Goal: Ask a question: Seek information or help from site administrators or community

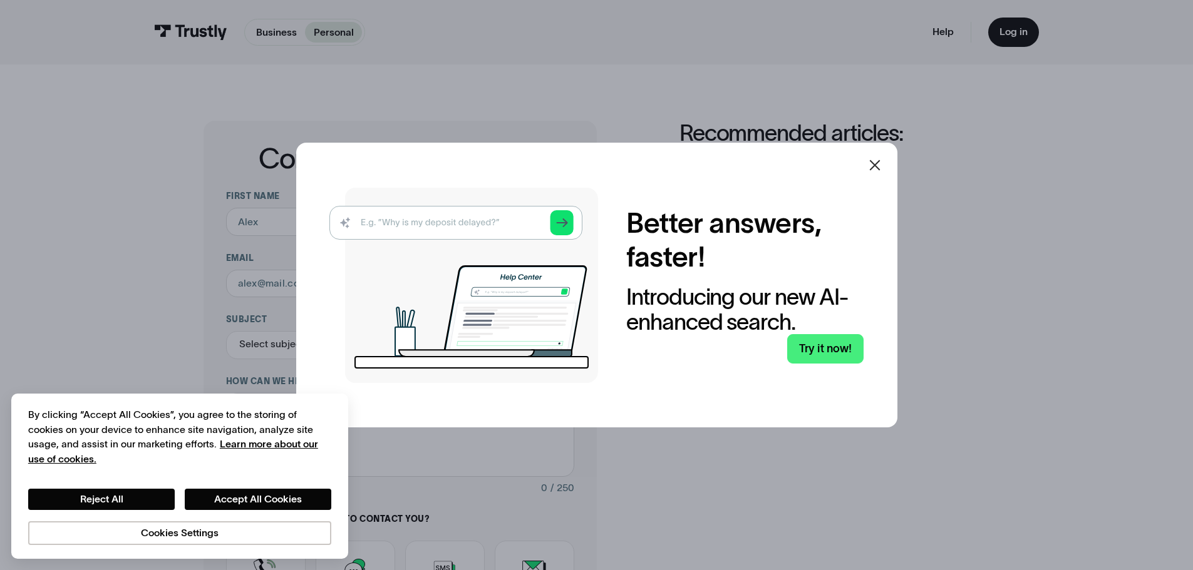
drag, startPoint x: 878, startPoint y: 166, endPoint x: 868, endPoint y: 168, distance: 10.3
click at [878, 166] on icon at bounding box center [874, 165] width 11 height 11
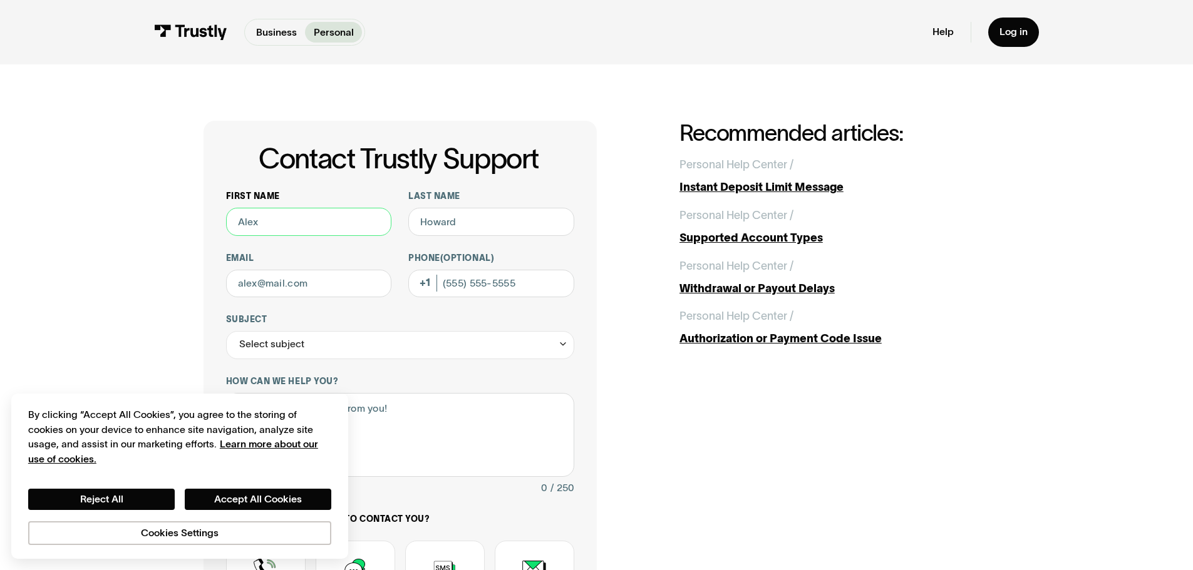
click at [336, 220] on input "First name" at bounding box center [309, 222] width 166 height 28
type input "Leslie"
drag, startPoint x: 272, startPoint y: 493, endPoint x: 460, endPoint y: 423, distance: 199.9
click at [272, 499] on button "Accept All Cookies" at bounding box center [258, 499] width 147 height 21
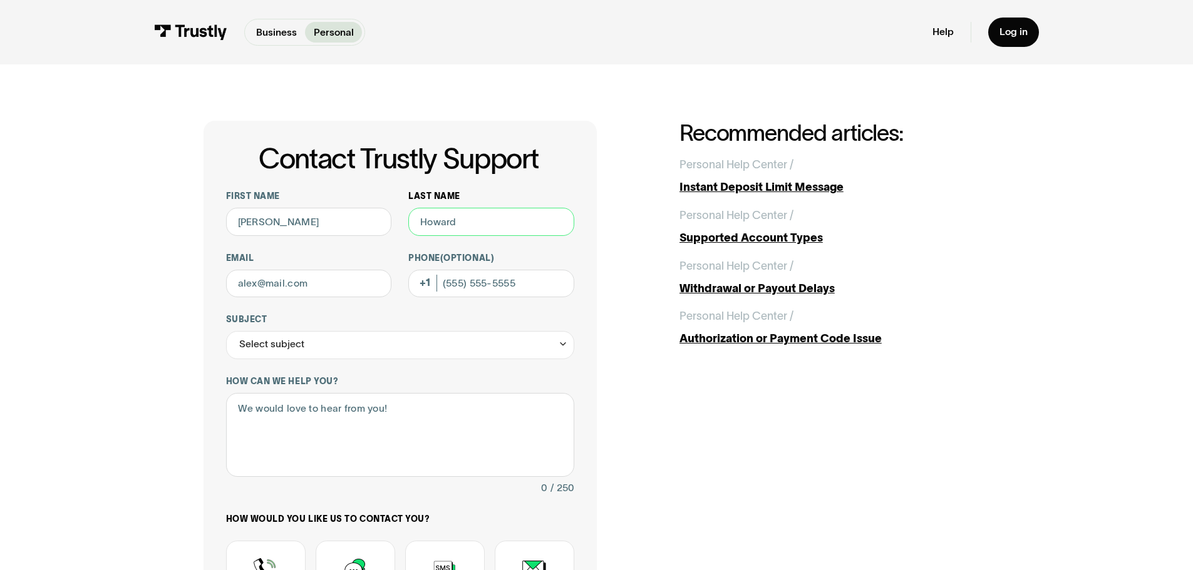
drag, startPoint x: 497, startPoint y: 227, endPoint x: 490, endPoint y: 227, distance: 7.5
click at [497, 227] on input "Last name" at bounding box center [491, 222] width 166 height 28
type input "Spallholtz"
drag, startPoint x: 298, startPoint y: 287, endPoint x: 278, endPoint y: 288, distance: 20.1
click at [298, 287] on input "Email" at bounding box center [309, 284] width 166 height 28
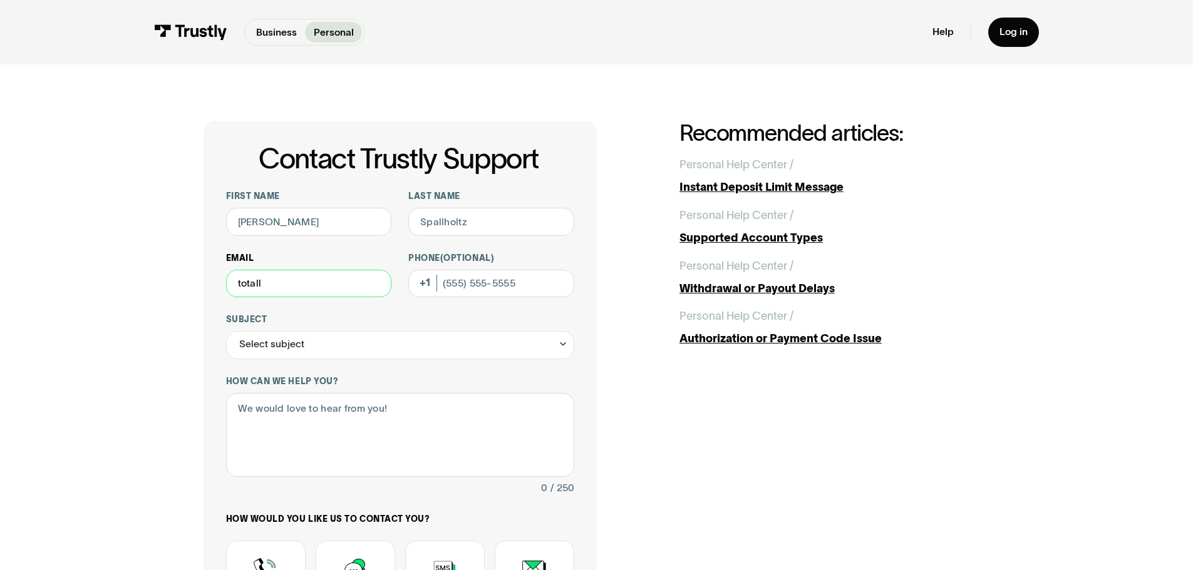
type input "totallyslick80@yahoo.com"
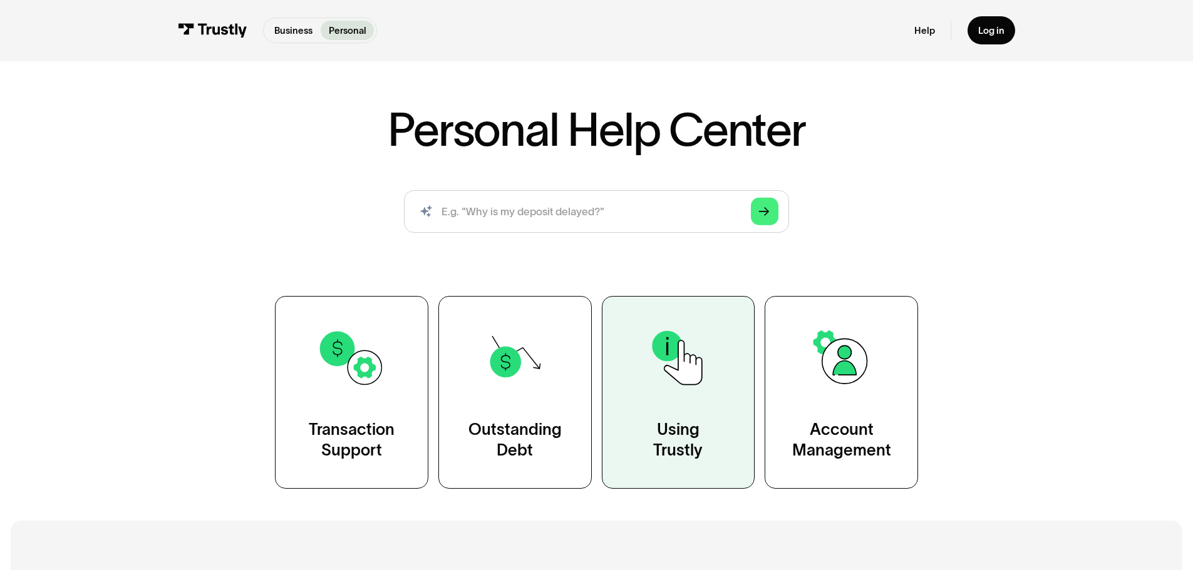
scroll to position [125, 0]
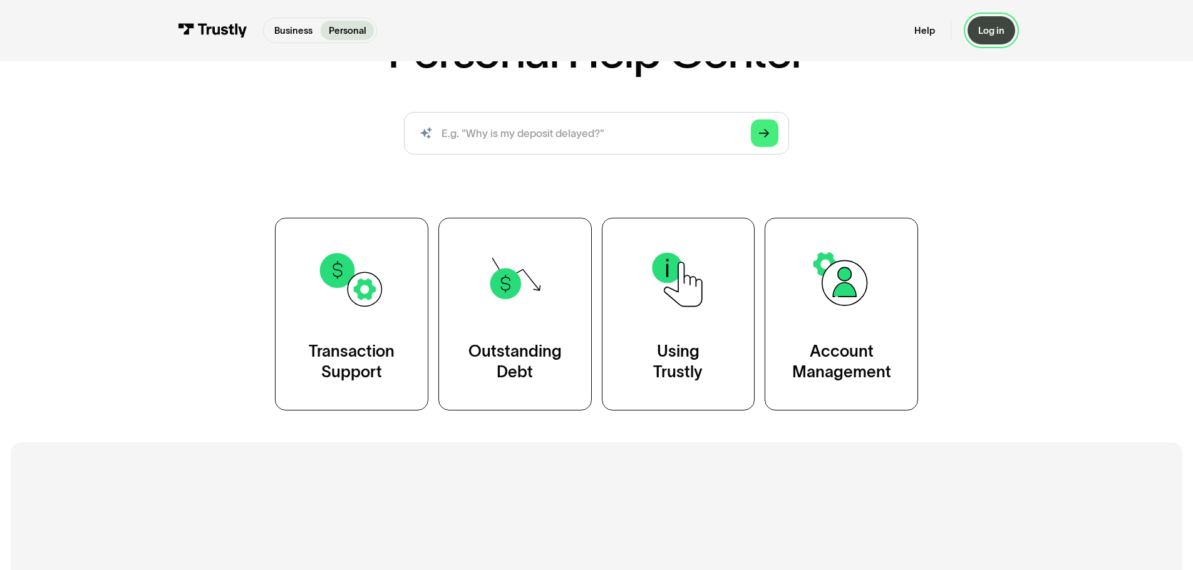
click at [996, 37] on link "Log in" at bounding box center [991, 30] width 48 height 28
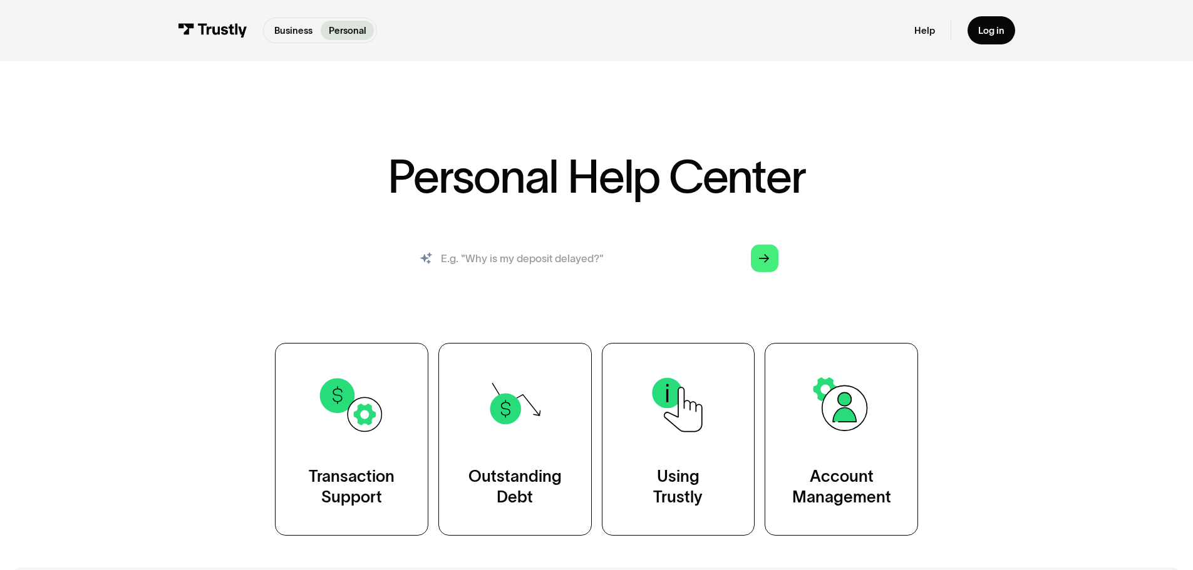
drag, startPoint x: 537, startPoint y: 255, endPoint x: 530, endPoint y: 257, distance: 7.3
click at [535, 255] on input "search" at bounding box center [596, 258] width 385 height 43
type input "why wont trustly let my deposits go through"
click at [761, 257] on icon "Arrow Right" at bounding box center [764, 258] width 11 height 11
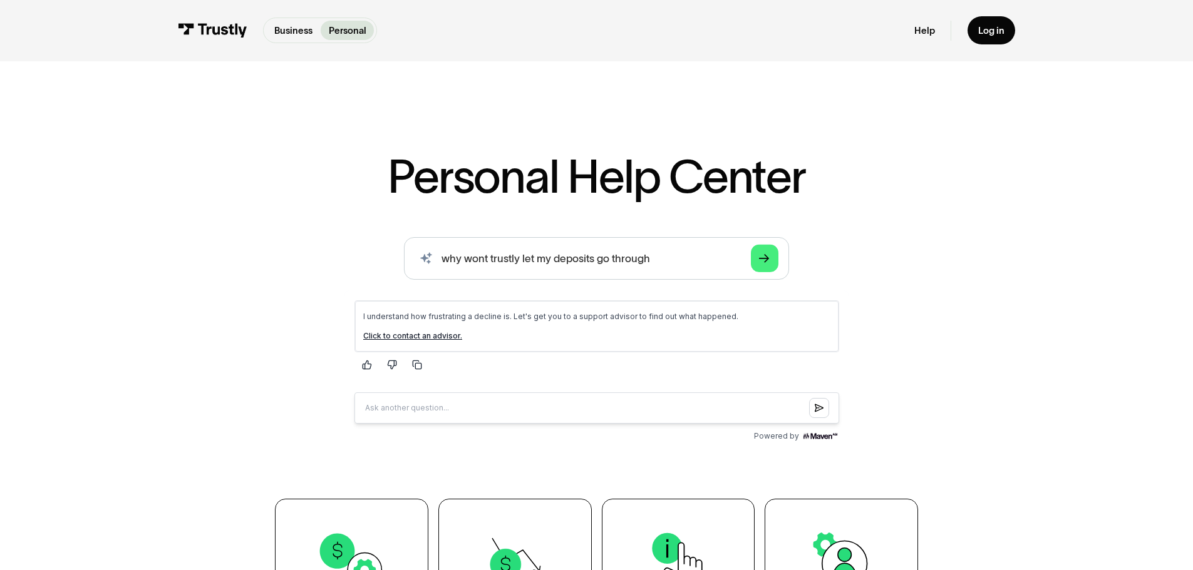
click at [423, 336] on link "Click to contact an advisor." at bounding box center [412, 335] width 99 height 9
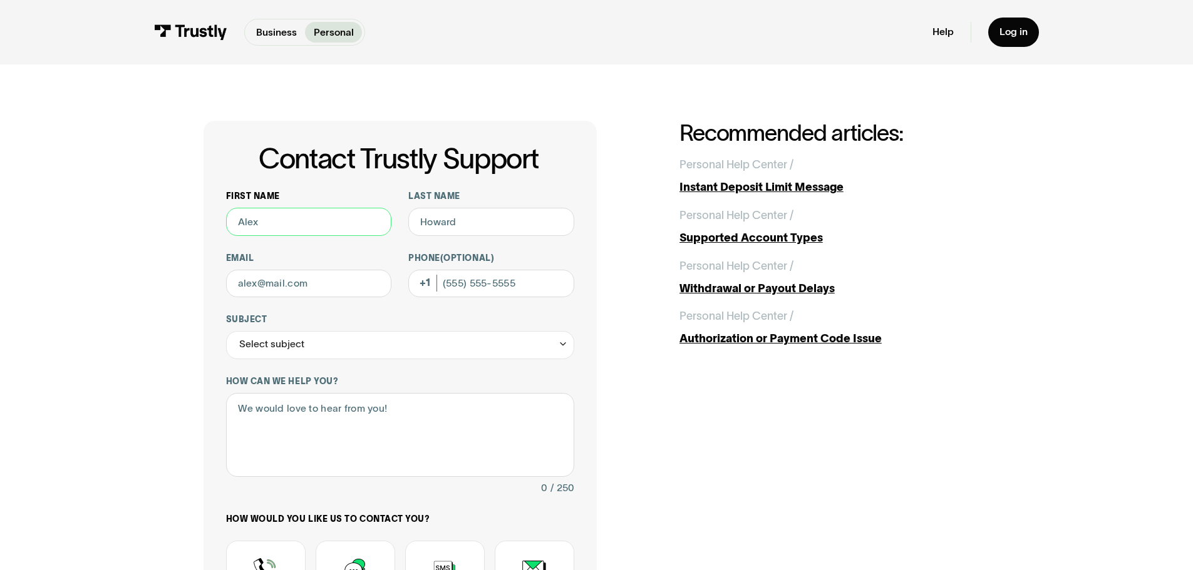
click at [309, 219] on input "First name" at bounding box center [309, 222] width 166 height 28
type input "[PERSON_NAME]"
click at [493, 214] on input "Last name" at bounding box center [491, 222] width 166 height 28
type input "Spallholtz"
drag, startPoint x: 327, startPoint y: 284, endPoint x: 307, endPoint y: 288, distance: 20.5
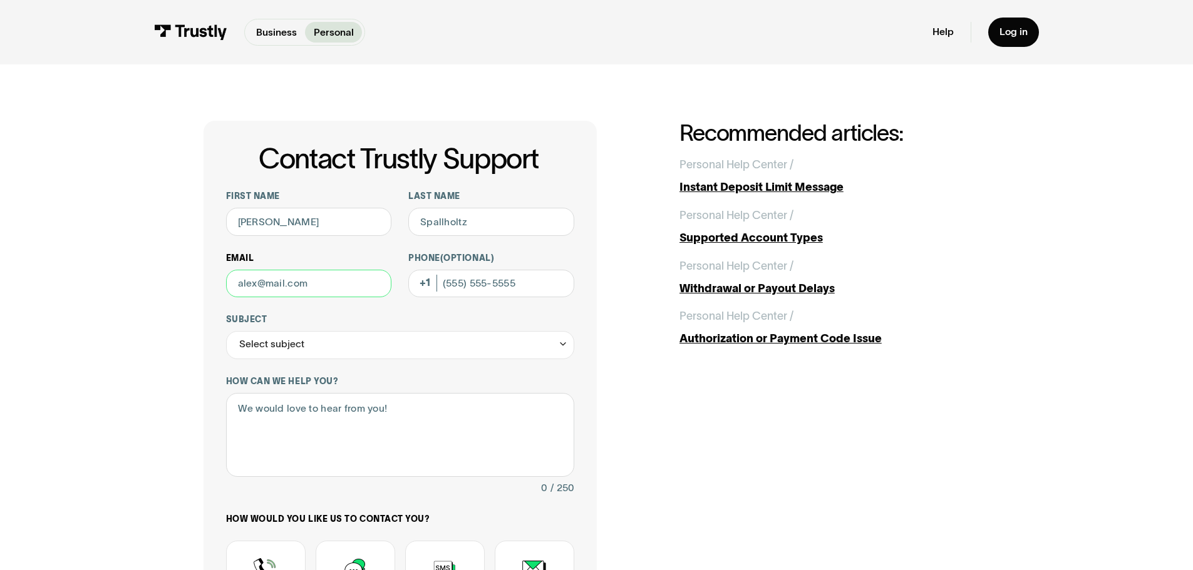
click at [327, 284] on input "Email" at bounding box center [309, 284] width 166 height 28
type input "y"
type input "totallyslick80@yahoo.com"
click at [448, 285] on input "Phone (Optional)" at bounding box center [491, 284] width 166 height 28
type input "(561) 308-8810"
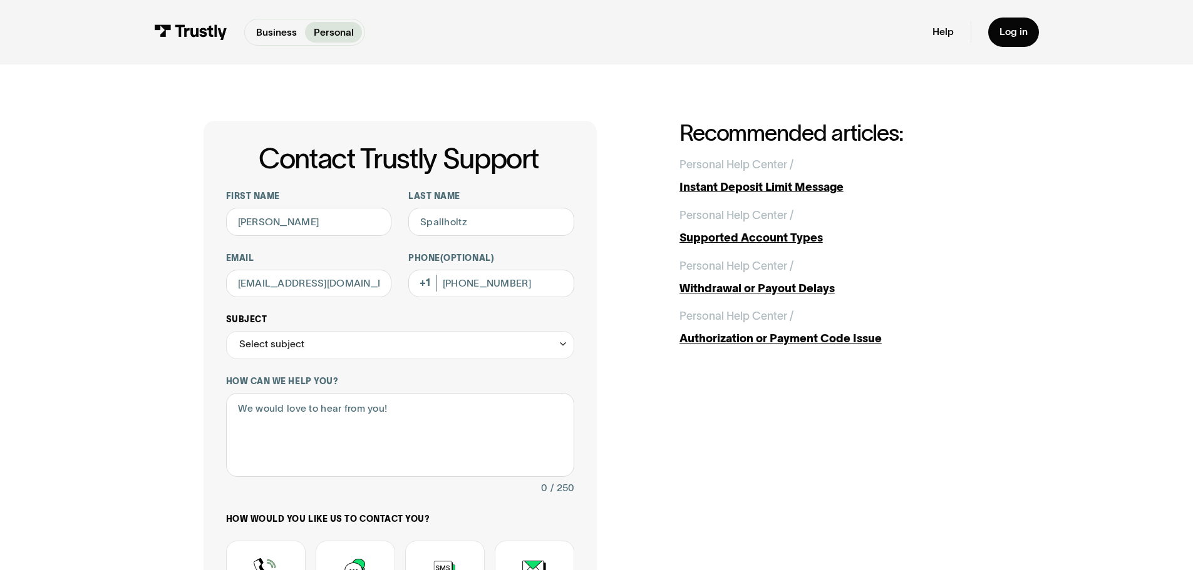
click at [319, 344] on div "Select subject" at bounding box center [400, 345] width 348 height 28
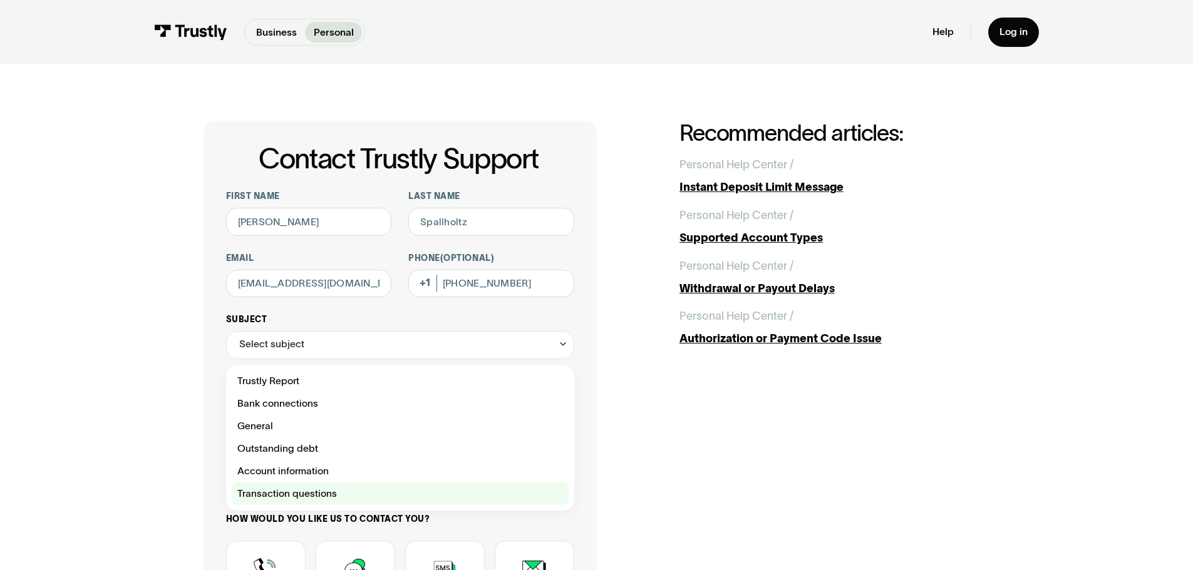
click at [341, 498] on div "Contact Trustly Support" at bounding box center [400, 494] width 337 height 23
type input "**********"
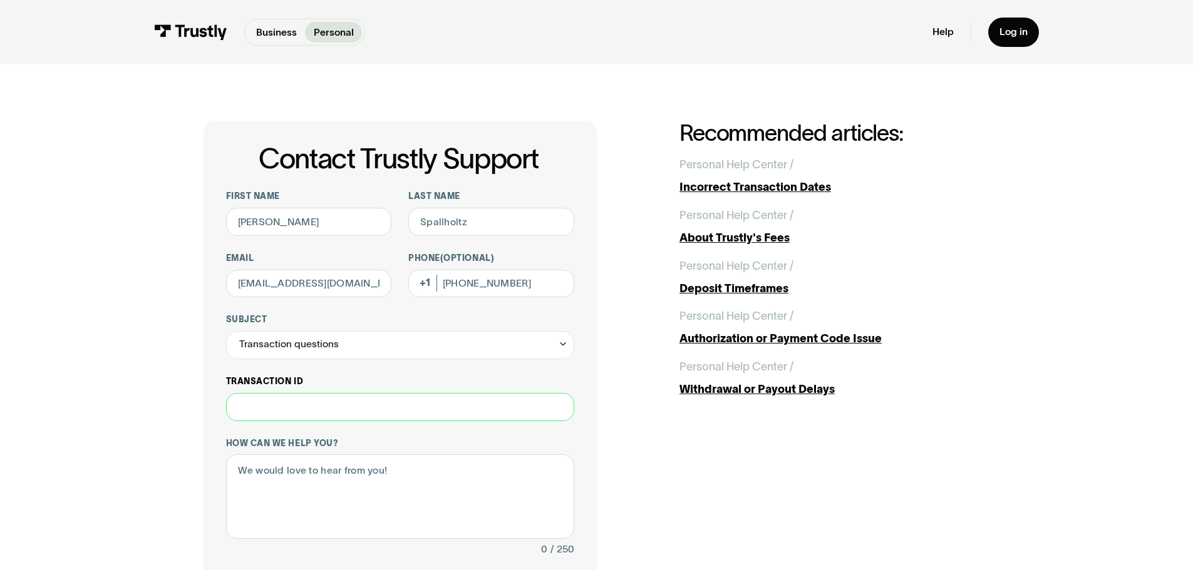
click at [321, 414] on input "Transaction ID" at bounding box center [400, 407] width 348 height 28
click at [336, 496] on textarea "How can we help you?" at bounding box center [400, 497] width 348 height 85
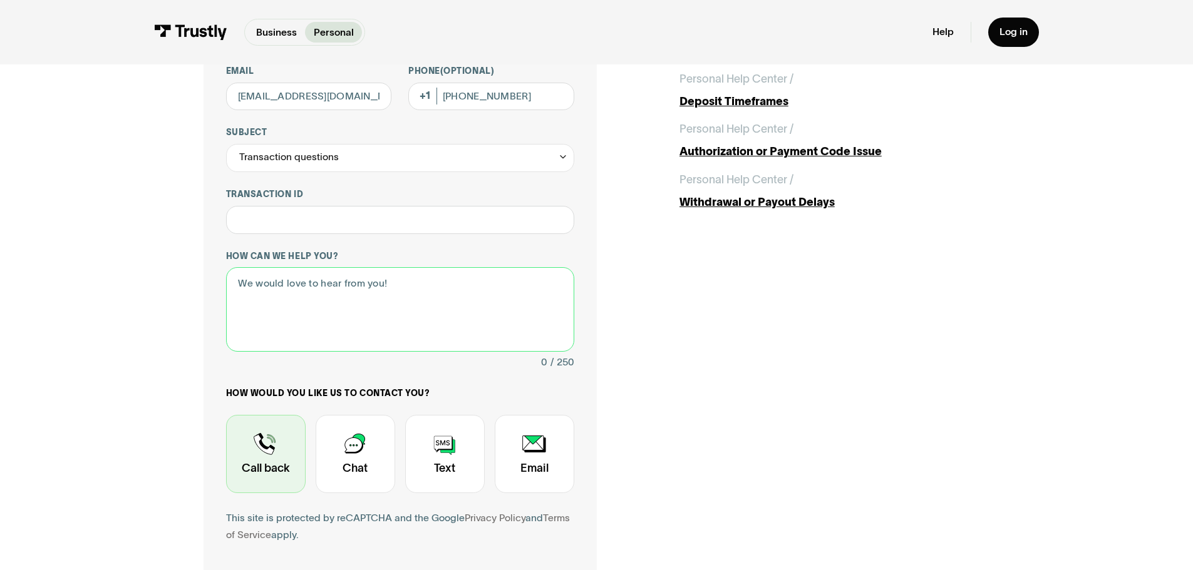
scroll to position [188, 0]
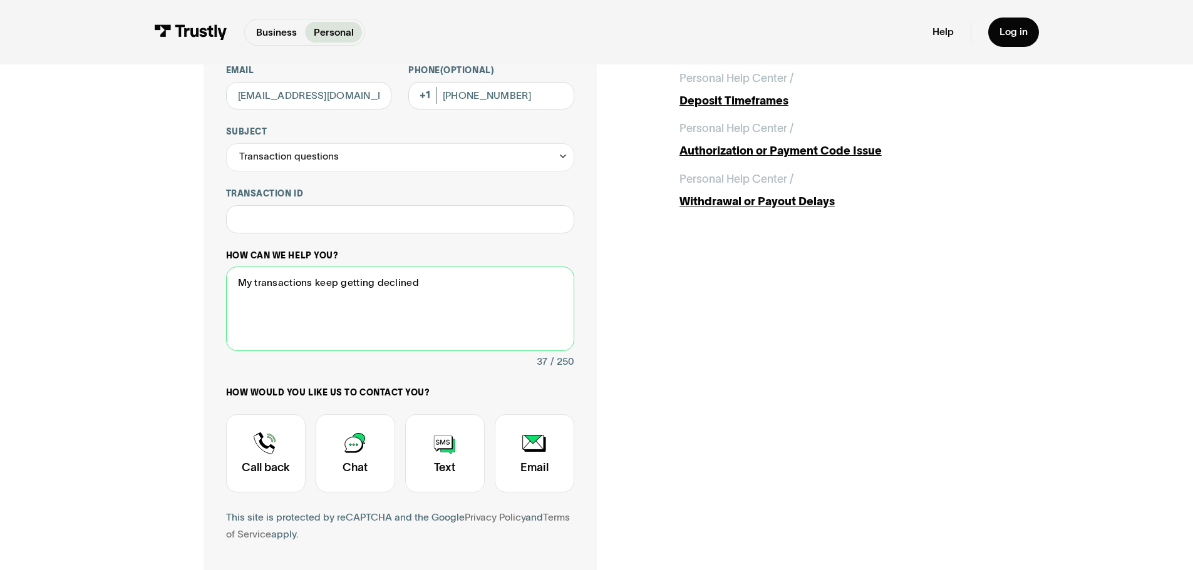
click at [475, 297] on textarea "My transactions keep getting declined" at bounding box center [400, 309] width 348 height 85
type textarea "My transactions keep getting declined."
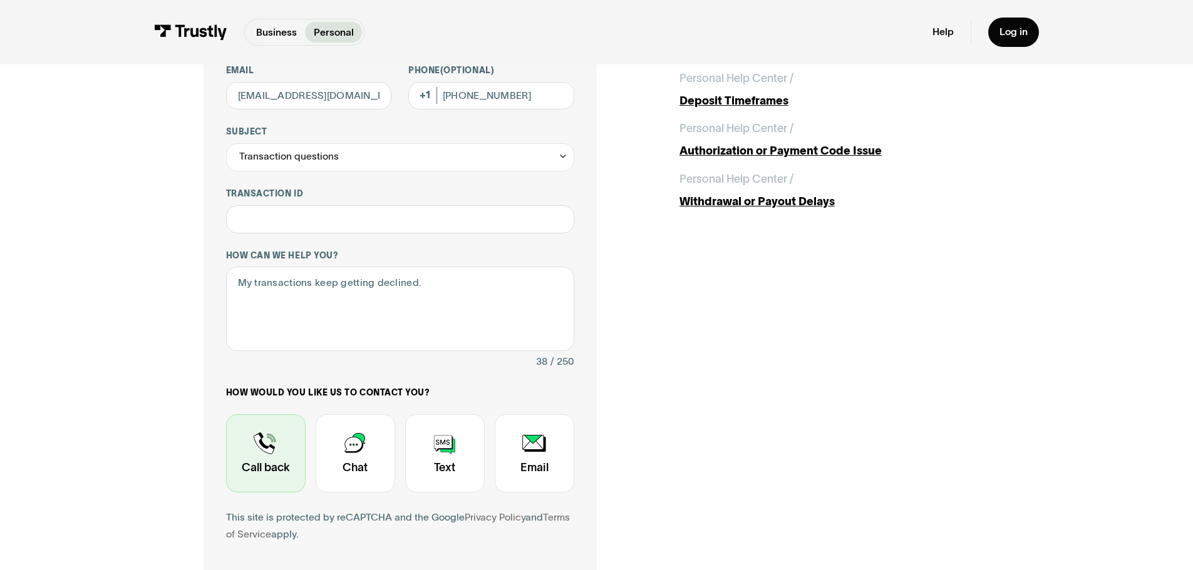
click at [282, 460] on div "Contact Trustly Support" at bounding box center [266, 453] width 80 height 78
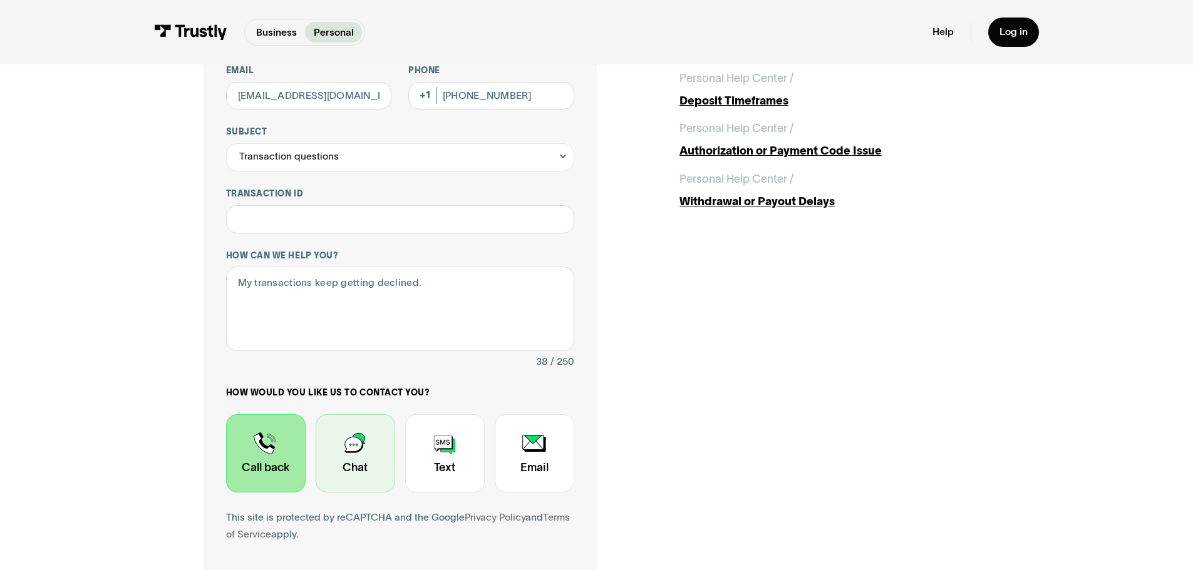
click at [375, 445] on div "Contact Trustly Support" at bounding box center [356, 453] width 80 height 78
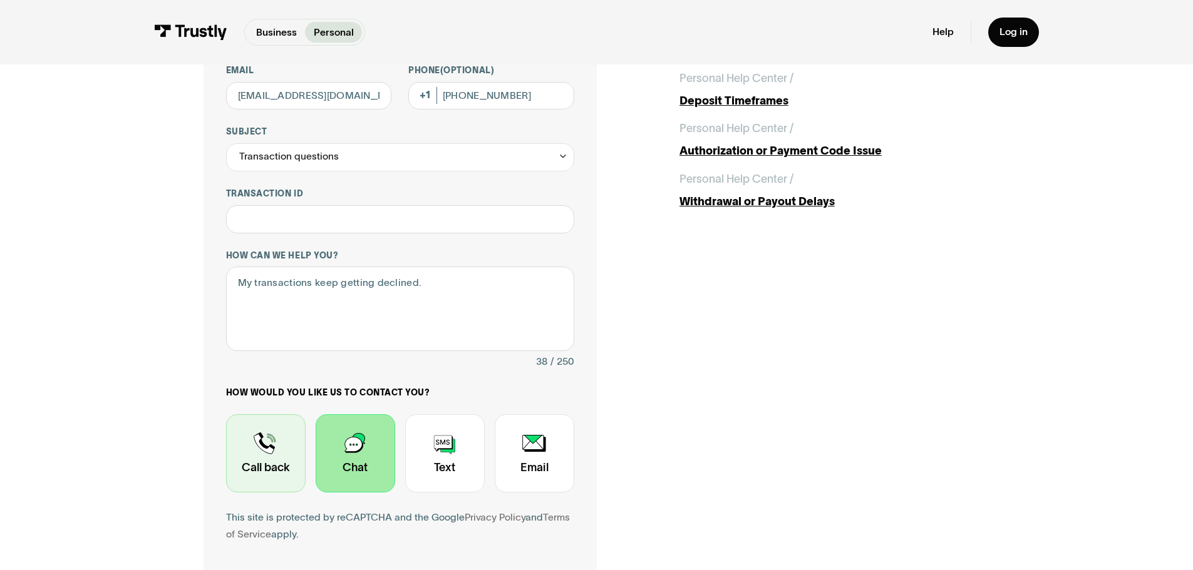
click at [245, 457] on div "Contact Trustly Support" at bounding box center [266, 453] width 80 height 78
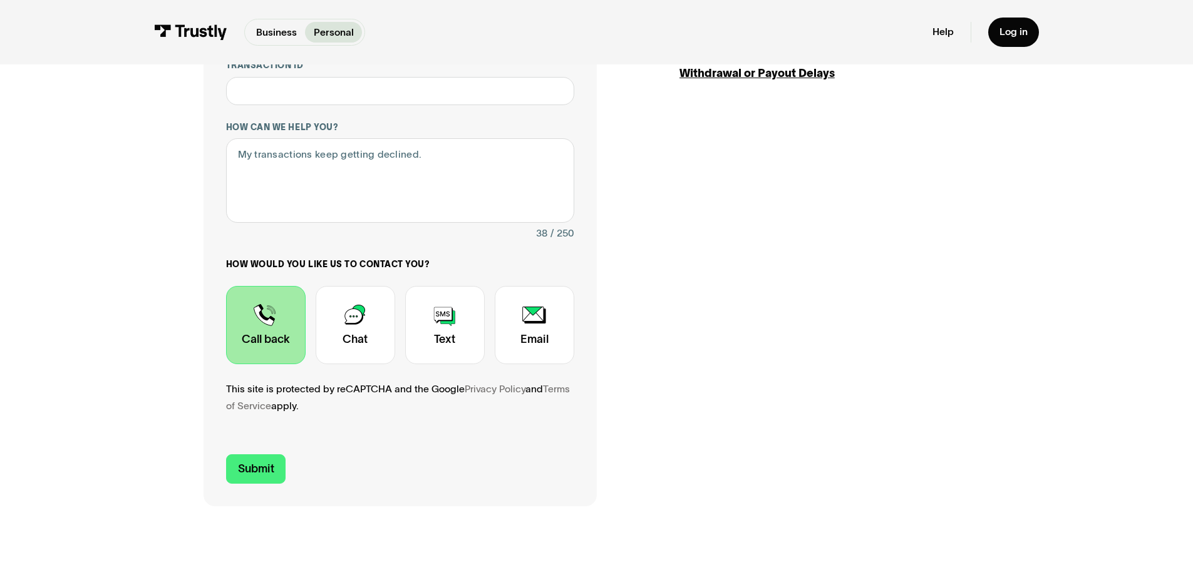
scroll to position [438, 0]
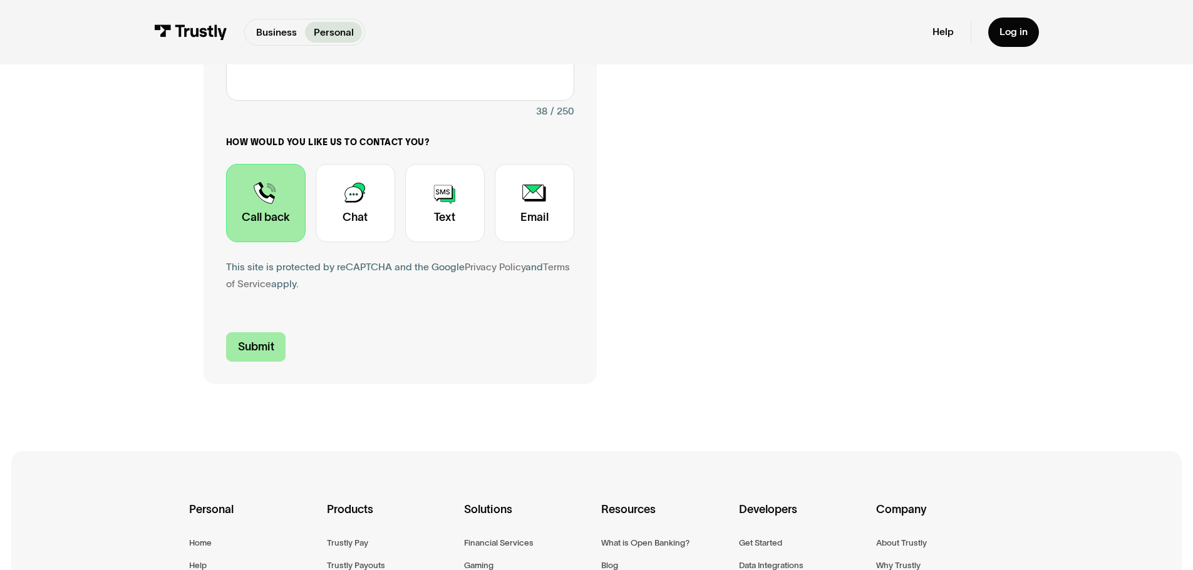
click at [265, 341] on input "Submit" at bounding box center [256, 346] width 60 height 29
type input "+15613088810"
